Goal: Book appointment/travel/reservation

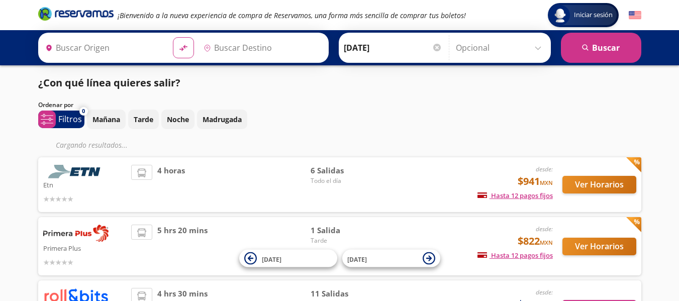
type input "[GEOGRAPHIC_DATA], [GEOGRAPHIC_DATA]"
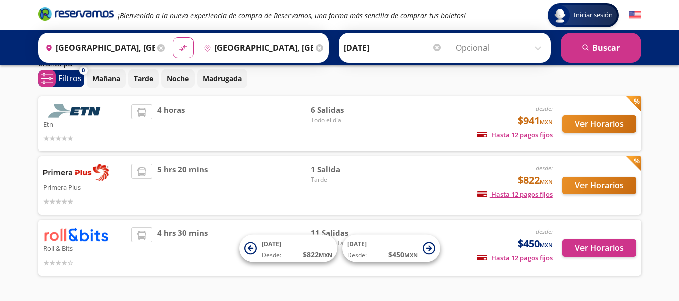
scroll to position [46, 0]
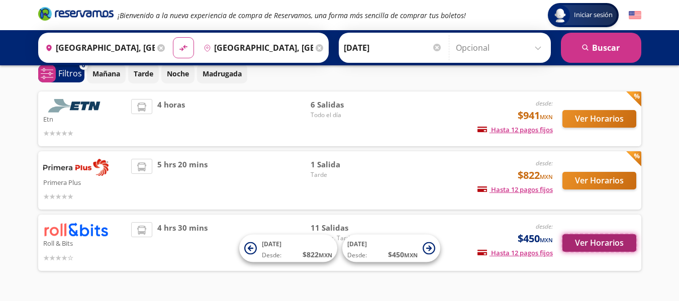
click at [599, 243] on button "Ver Horarios" at bounding box center [599, 243] width 74 height 18
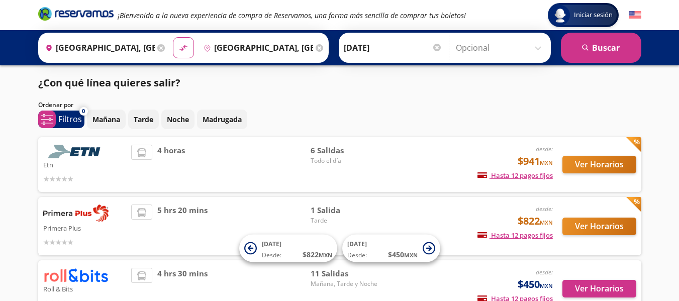
scroll to position [46, 0]
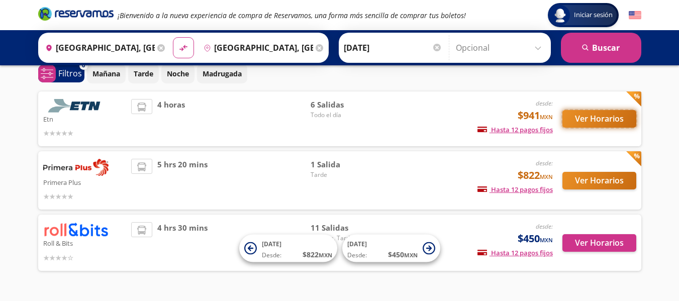
click at [605, 115] on button "Ver Horarios" at bounding box center [599, 119] width 74 height 18
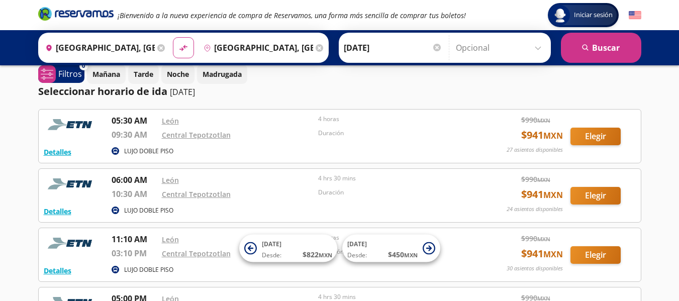
scroll to position [12, 0]
